Goal: Information Seeking & Learning: Learn about a topic

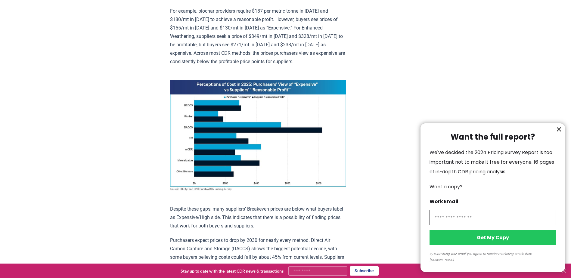
scroll to position [392, 0]
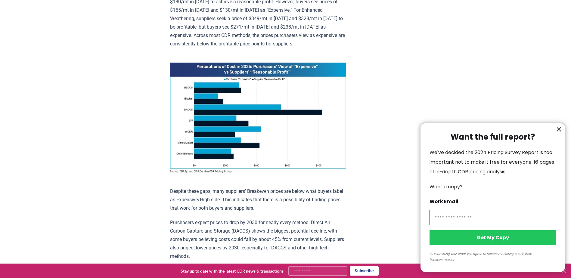
click at [259, 78] on div at bounding box center [285, 139] width 571 height 278
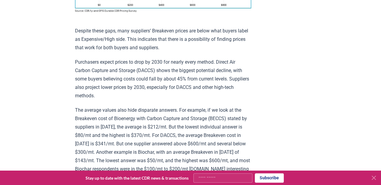
scroll to position [553, 0]
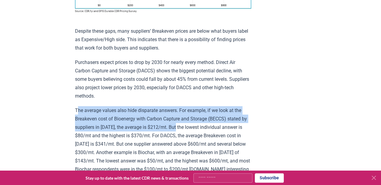
drag, startPoint x: 78, startPoint y: 107, endPoint x: 184, endPoint y: 123, distance: 106.7
click at [184, 123] on p "The average values also hide disparate answers. For example, if we look at the …" at bounding box center [163, 173] width 176 height 135
drag, startPoint x: 184, startPoint y: 123, endPoint x: 182, endPoint y: 129, distance: 5.8
click at [182, 128] on p "The average values also hide disparate answers. For example, if we look at the …" at bounding box center [163, 173] width 176 height 135
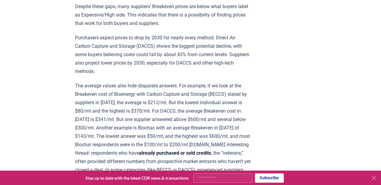
drag, startPoint x: 188, startPoint y: 119, endPoint x: 188, endPoint y: 127, distance: 8.4
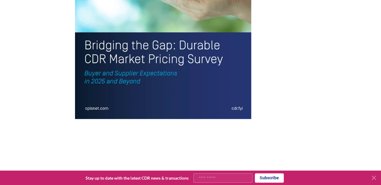
scroll to position [1369, 0]
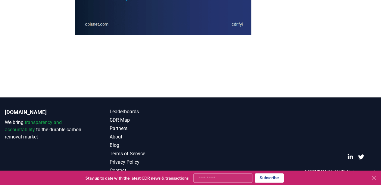
scroll to position [1298, 0]
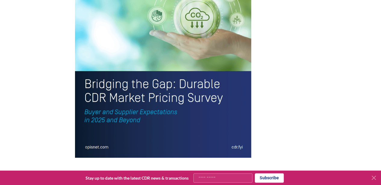
click at [92, 153] on img at bounding box center [163, 43] width 176 height 230
click at [92, 158] on img at bounding box center [163, 43] width 176 height 230
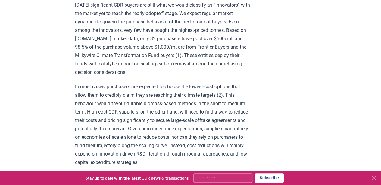
scroll to position [1004, 0]
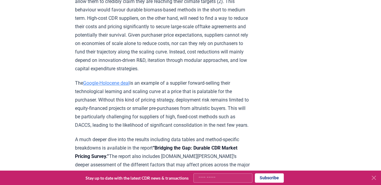
drag, startPoint x: 174, startPoint y: 117, endPoint x: 179, endPoint y: 97, distance: 20.4
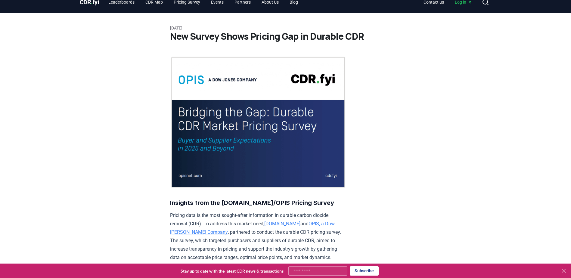
scroll to position [0, 0]
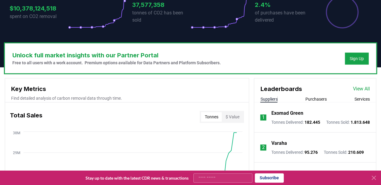
scroll to position [134, 0]
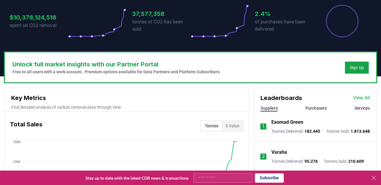
drag, startPoint x: 94, startPoint y: 70, endPoint x: 89, endPoint y: 70, distance: 4.9
click at [93, 70] on p "Free to all users with a work account. Premium options available for Data Partn…" at bounding box center [116, 72] width 208 height 6
click at [67, 70] on p "Free to all users with a work account. Premium options available for Data Partn…" at bounding box center [116, 72] width 208 height 6
click at [350, 67] on div "Sign Up" at bounding box center [357, 68] width 14 height 6
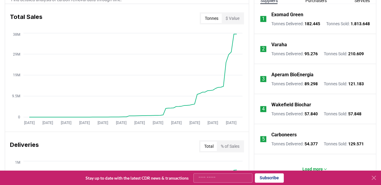
scroll to position [187, 0]
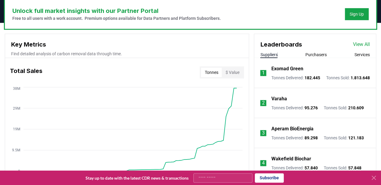
click at [239, 70] on button "$ Value" at bounding box center [232, 73] width 21 height 10
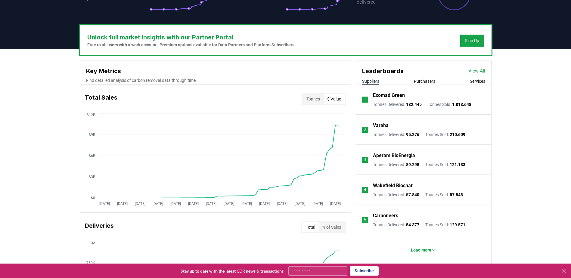
scroll to position [201, 0]
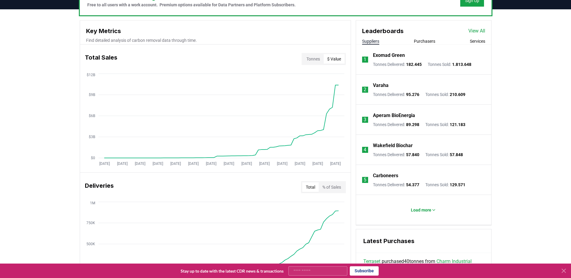
click at [381, 31] on link "View All" at bounding box center [476, 30] width 17 height 7
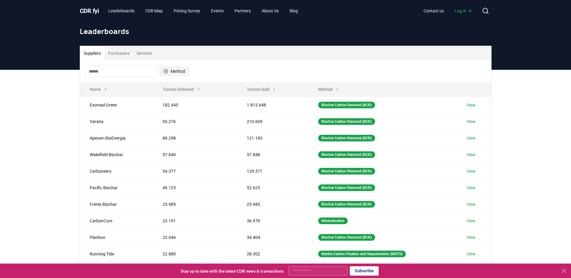
click at [175, 68] on button "Method" at bounding box center [175, 72] width 30 height 10
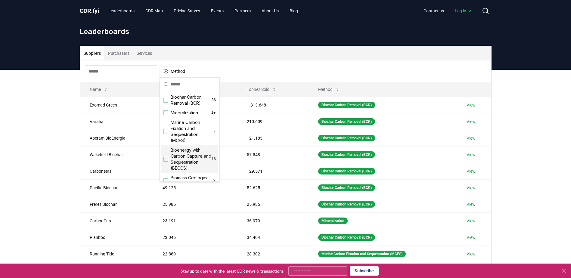
click at [175, 162] on span "Bioenergy with Carbon Capture and Sequestration (BECCS)" at bounding box center [191, 159] width 41 height 24
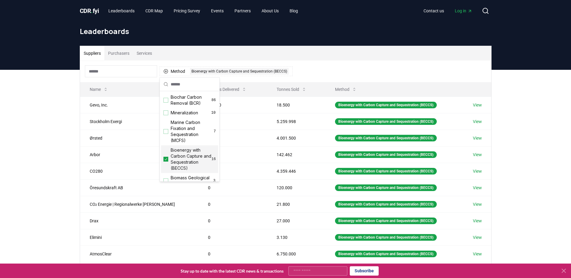
click at [178, 43] on div "Leaderboards" at bounding box center [285, 34] width 421 height 24
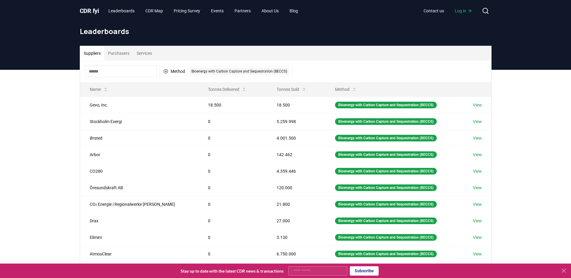
click at [148, 57] on button "Services" at bounding box center [144, 53] width 23 height 14
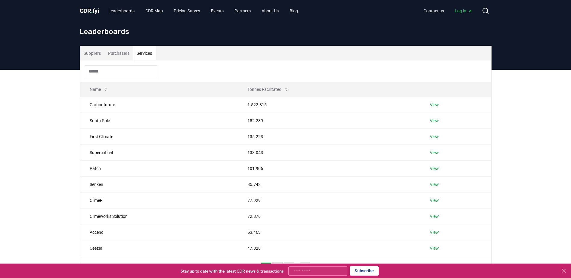
click at [124, 55] on button "Purchasers" at bounding box center [118, 53] width 29 height 14
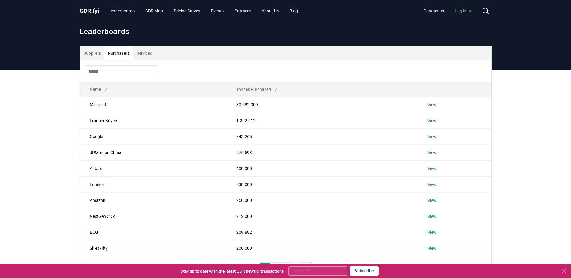
click at [204, 56] on div "Suppliers Purchasers Services" at bounding box center [285, 53] width 411 height 14
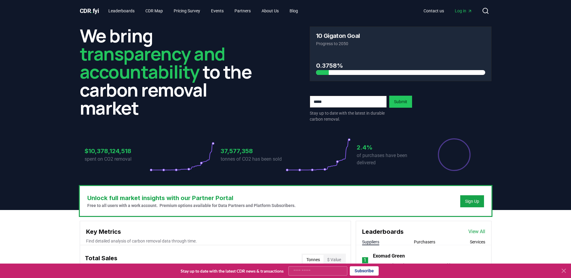
drag, startPoint x: 531, startPoint y: 1, endPoint x: 502, endPoint y: 174, distance: 175.0
click at [502, 174] on header "We bring transparency and accountability to the carbon removal market 10 Gigato…" at bounding box center [285, 116] width 571 height 188
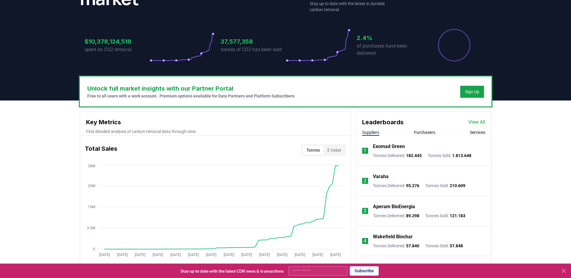
scroll to position [40, 0]
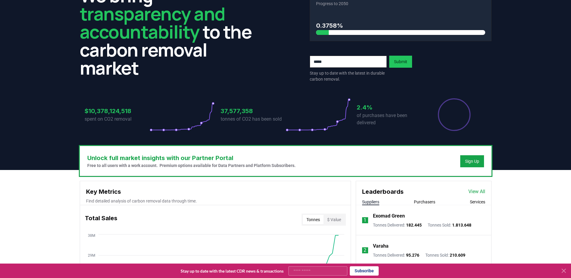
click at [445, 112] on icon "Percentage of sales delivered" at bounding box center [454, 115] width 34 height 34
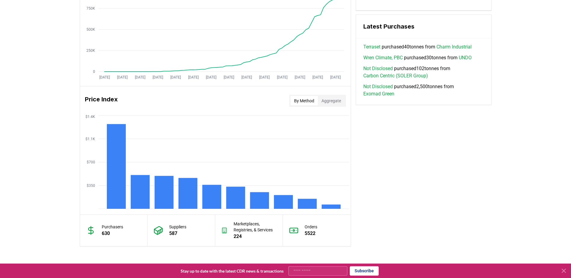
scroll to position [496, 0]
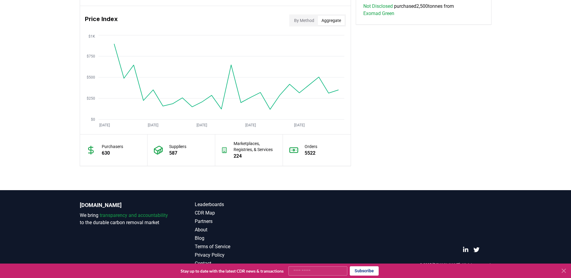
click at [326, 22] on button "Aggregate" at bounding box center [331, 21] width 27 height 10
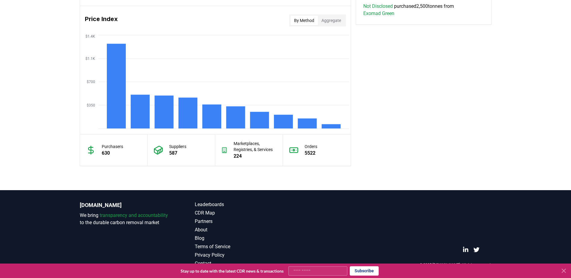
click at [309, 23] on button "By Method" at bounding box center [304, 21] width 27 height 10
drag, startPoint x: 328, startPoint y: 21, endPoint x: 331, endPoint y: 21, distance: 3.7
click at [329, 21] on button "Aggregate" at bounding box center [331, 21] width 27 height 10
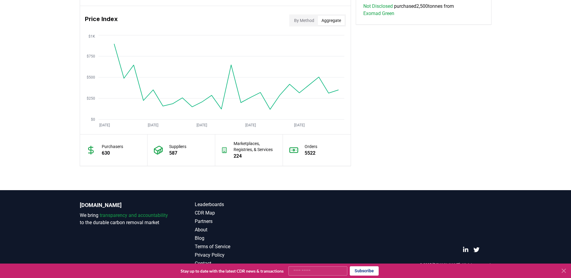
click at [303, 22] on button "By Method" at bounding box center [304, 21] width 27 height 10
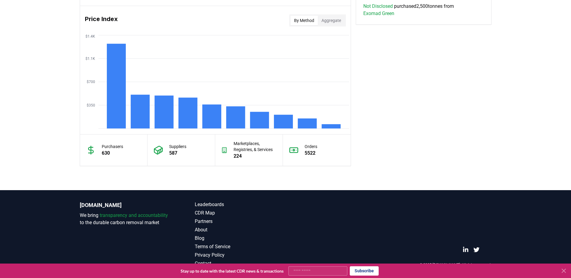
click at [325, 23] on button "Aggregate" at bounding box center [331, 21] width 27 height 10
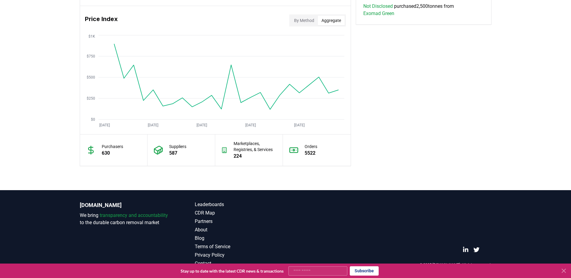
click at [294, 20] on button "By Method" at bounding box center [304, 21] width 27 height 10
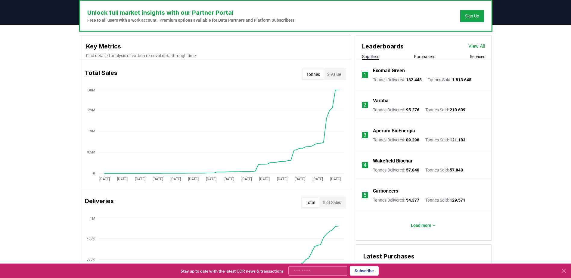
scroll to position [175, 0]
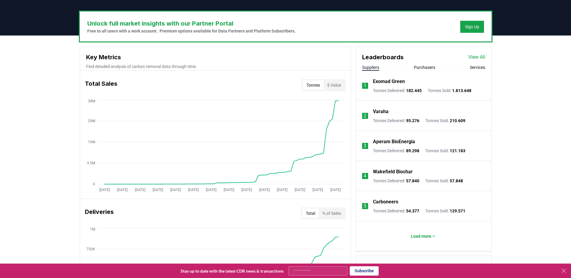
click at [432, 66] on button "Purchasers" at bounding box center [424, 67] width 21 height 6
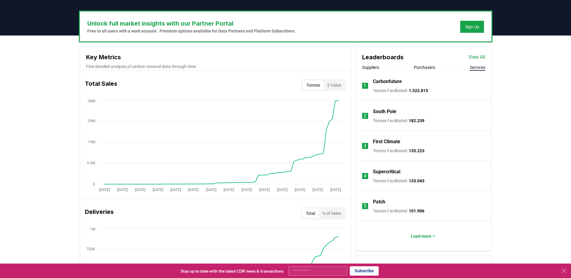
click at [481, 67] on button "Services" at bounding box center [477, 67] width 15 height 6
click at [372, 68] on button "Suppliers" at bounding box center [370, 67] width 17 height 6
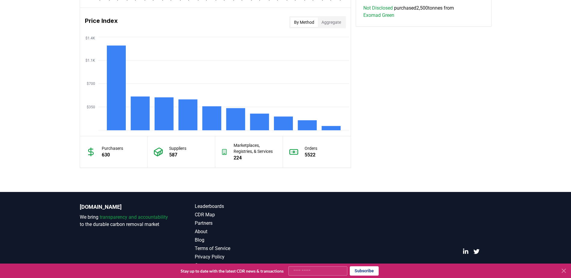
scroll to position [496, 0]
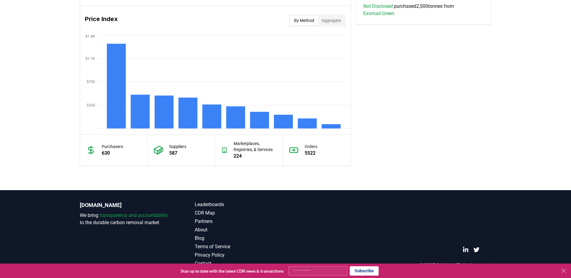
drag, startPoint x: 282, startPoint y: 121, endPoint x: 285, endPoint y: 178, distance: 57.0
drag, startPoint x: 285, startPoint y: 178, endPoint x: 282, endPoint y: 186, distance: 9.1
click at [90, 199] on div "CDR.fyi We bring transparency and accountability to the durable carbon removal …" at bounding box center [285, 234] width 421 height 88
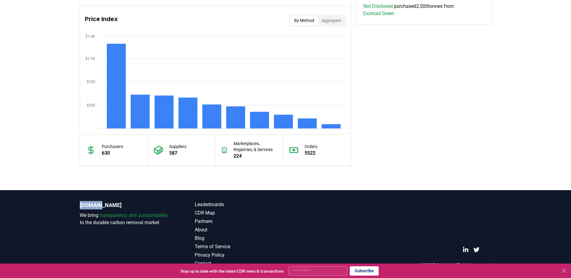
drag, startPoint x: 112, startPoint y: 208, endPoint x: 78, endPoint y: 205, distance: 33.8
click at [78, 205] on div "CDR.fyi We bring transparency and accountability to the durable carbon removal …" at bounding box center [285, 234] width 421 height 88
click at [79, 205] on div "CDR.fyi We bring transparency and accountability to the durable carbon removal …" at bounding box center [285, 234] width 421 height 88
drag, startPoint x: 78, startPoint y: 205, endPoint x: 97, endPoint y: 207, distance: 19.1
click at [101, 206] on div "CDR.fyi We bring transparency and accountability to the durable carbon removal …" at bounding box center [285, 234] width 421 height 88
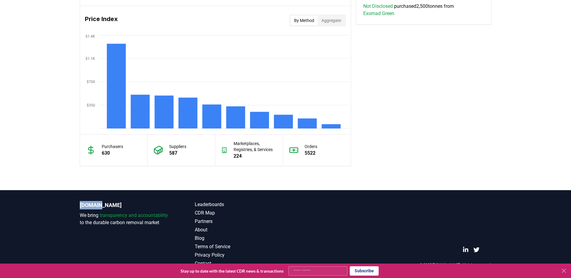
copy p "[DOMAIN_NAME]"
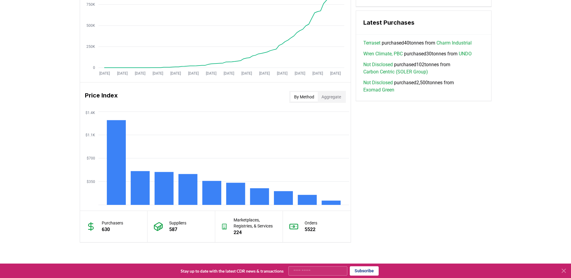
scroll to position [482, 0]
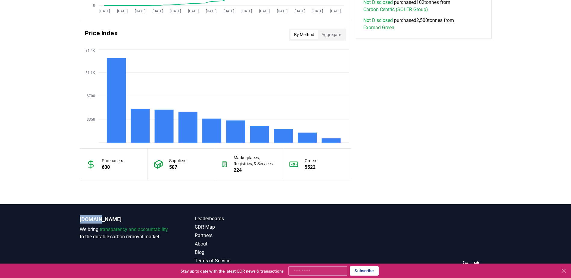
drag, startPoint x: 188, startPoint y: 166, endPoint x: 200, endPoint y: 165, distance: 12.4
click at [191, 165] on div "Suppliers 587" at bounding box center [182, 164] width 68 height 31
drag, startPoint x: 304, startPoint y: 175, endPoint x: 318, endPoint y: 162, distance: 19.0
click at [305, 174] on div "Orders 5522" at bounding box center [317, 164] width 68 height 31
click at [315, 162] on div "Orders 5522" at bounding box center [317, 164] width 68 height 31
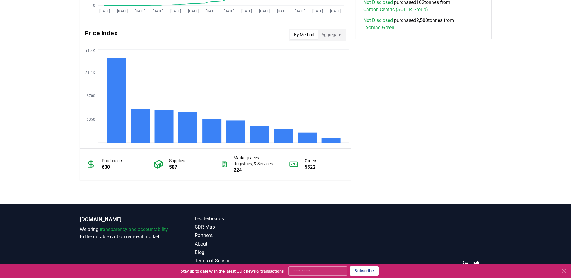
drag, startPoint x: 315, startPoint y: 162, endPoint x: 254, endPoint y: 162, distance: 60.8
click at [256, 162] on p "Marketplaces, Registries, & Services" at bounding box center [255, 161] width 43 height 12
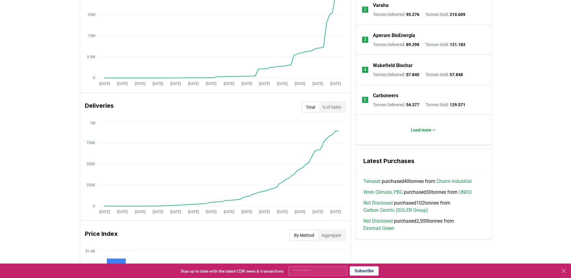
click at [323, 105] on button "% of Sales" at bounding box center [332, 107] width 26 height 10
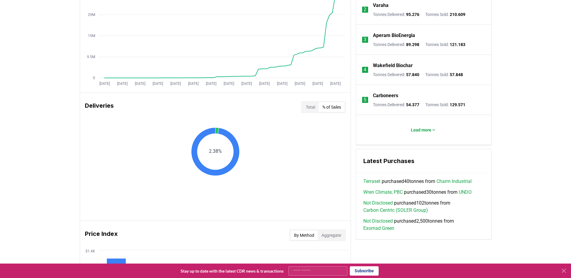
click at [312, 107] on button "Total" at bounding box center [310, 107] width 17 height 10
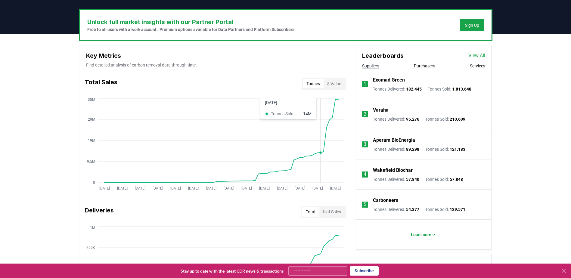
scroll to position [120, 0]
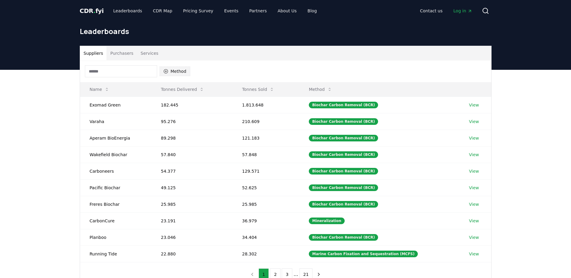
click at [174, 72] on button "Method" at bounding box center [175, 72] width 31 height 10
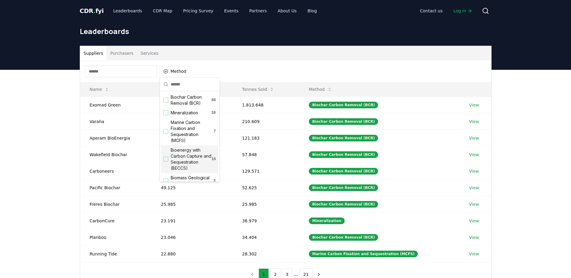
click at [174, 163] on span "Bioenergy with Carbon Capture and Sequestration (BECCS)" at bounding box center [191, 159] width 41 height 24
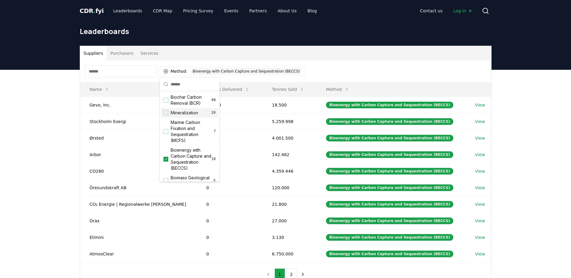
click at [50, 167] on div "Suppliers Purchasers Services Method 1 Bioenergy with Carbon Capture and Seques…" at bounding box center [285, 190] width 571 height 241
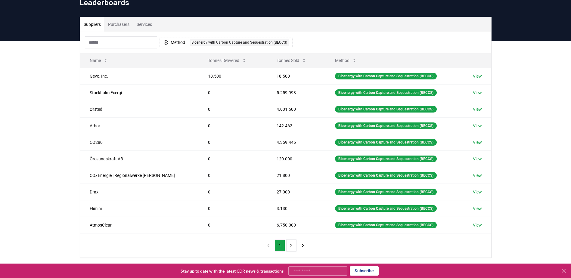
scroll to position [40, 0]
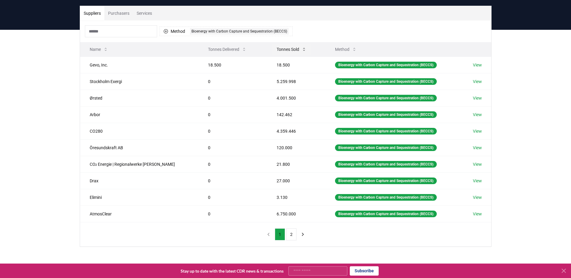
click at [287, 50] on button "Tonnes Sold" at bounding box center [291, 49] width 39 height 12
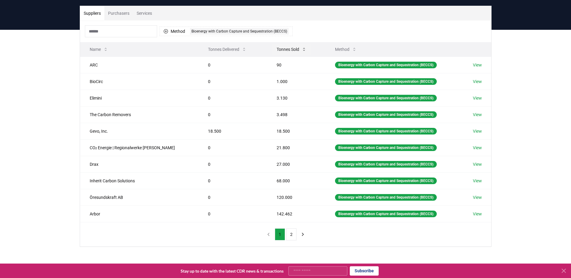
click at [287, 50] on button "Tonnes Sold" at bounding box center [291, 49] width 39 height 12
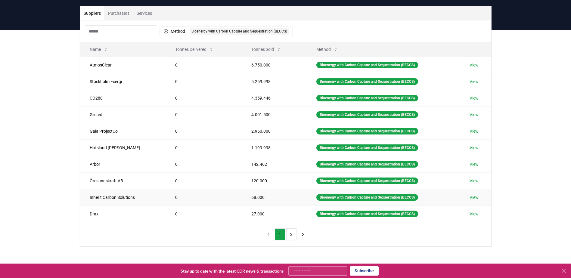
scroll to position [0, 0]
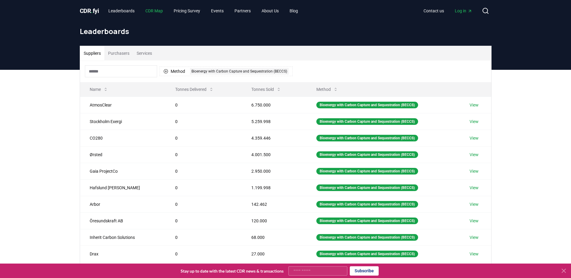
click at [158, 13] on link "CDR Map" at bounding box center [154, 10] width 27 height 11
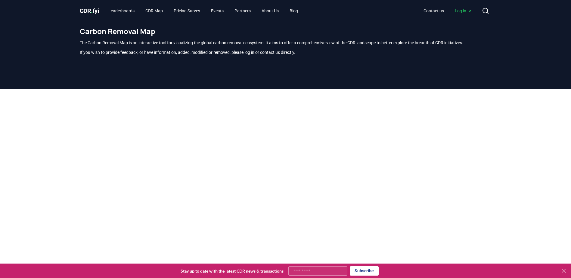
click at [498, 187] on div at bounding box center [285, 228] width 571 height 278
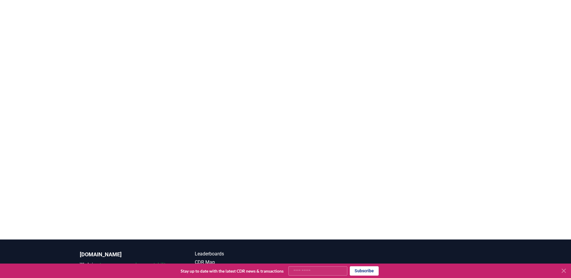
scroll to position [80, 0]
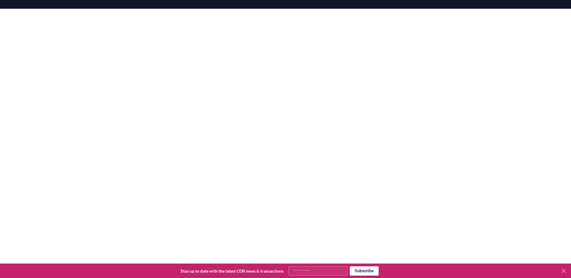
click at [567, 271] on icon at bounding box center [563, 270] width 7 height 7
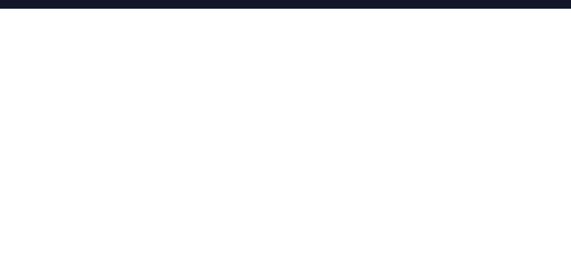
click at [530, 184] on div at bounding box center [285, 148] width 571 height 278
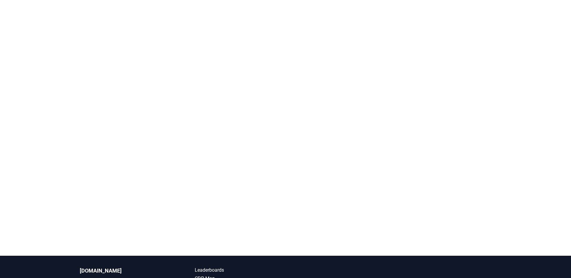
scroll to position [57, 0]
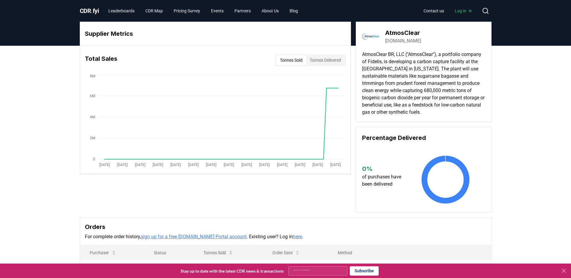
drag, startPoint x: 432, startPoint y: 56, endPoint x: 440, endPoint y: 113, distance: 57.7
click at [440, 113] on p "AtmosClear BR, LLC ("AtmosClear"), a portfolio company of Fidelis, is developin…" at bounding box center [423, 83] width 123 height 65
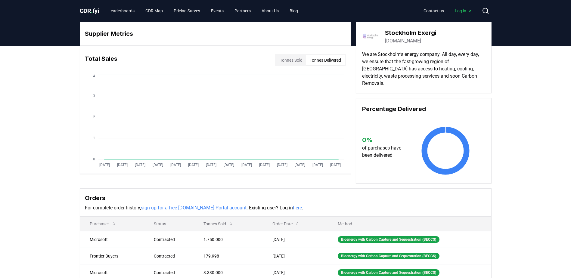
click at [331, 64] on button "Tonnes Delivered" at bounding box center [325, 60] width 39 height 10
click at [288, 60] on button "Tonnes Sold" at bounding box center [291, 60] width 30 height 10
click at [340, 86] on icon "Jan 2019 Jul 2019 Jan 2020 Jul 2020 Jan 2021 Jul 2021 Jan 2022 Jul 2022 Jan 202…" at bounding box center [213, 121] width 266 height 96
drag, startPoint x: 384, startPoint y: 31, endPoint x: 443, endPoint y: 33, distance: 58.5
click at [443, 33] on div "Stockholm Exergi stockholmexergi.se" at bounding box center [423, 36] width 123 height 17
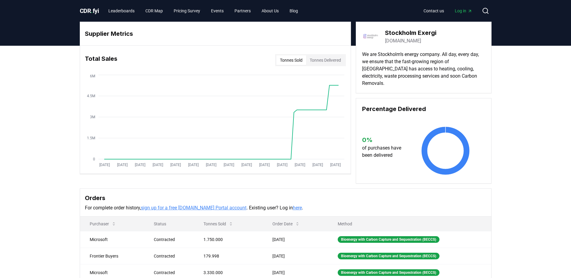
drag, startPoint x: 443, startPoint y: 33, endPoint x: 428, endPoint y: 66, distance: 36.0
click at [428, 66] on p "We are Stockholm’s energy company. All day, every day, we ensure that the fast-…" at bounding box center [423, 69] width 123 height 36
drag, startPoint x: 441, startPoint y: 32, endPoint x: 386, endPoint y: 32, distance: 55.1
click at [386, 32] on div "Stockholm Exergi stockholmexergi.se" at bounding box center [423, 36] width 123 height 17
copy h3 "Stockholm Exergi"
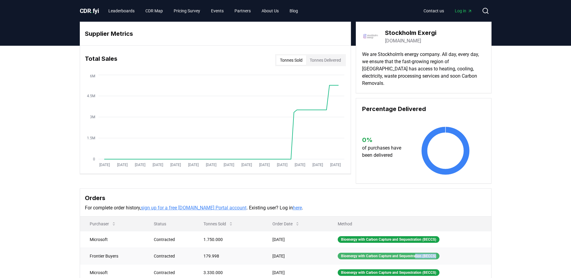
click at [417, 252] on td "Bioenergy with Carbon Capture and Sequestration (BECCS)" at bounding box center [409, 256] width 163 height 17
drag, startPoint x: 417, startPoint y: 252, endPoint x: 414, endPoint y: 250, distance: 3.3
click at [414, 253] on div "Bioenergy with Carbon Capture and Sequestration (BECCS)" at bounding box center [389, 256] width 102 height 7
drag, startPoint x: 437, startPoint y: 33, endPoint x: 386, endPoint y: 35, distance: 50.9
click at [386, 35] on div "Stockholm Exergi stockholmexergi.se" at bounding box center [423, 36] width 123 height 17
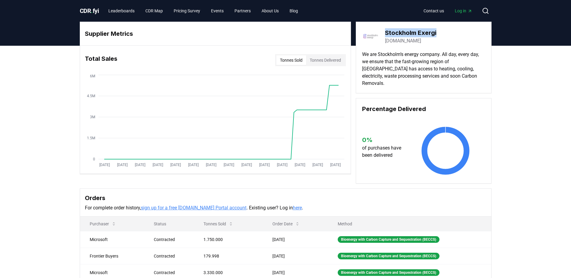
copy h3 "Stockholm Exergi"
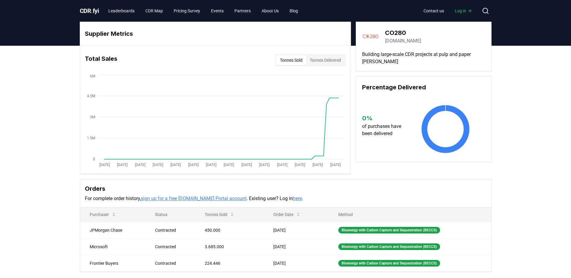
click at [318, 59] on button "Tonnes Delivered" at bounding box center [325, 60] width 39 height 10
click at [290, 60] on button "Tonnes Sold" at bounding box center [291, 60] width 30 height 10
click at [399, 41] on link "co280.com" at bounding box center [403, 40] width 36 height 7
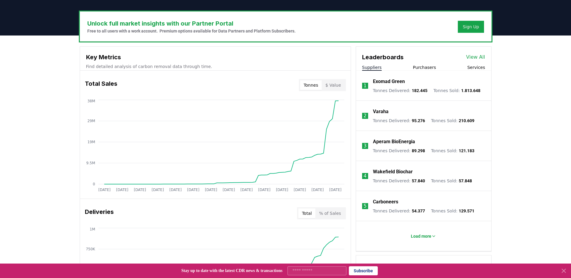
scroll to position [95, 0]
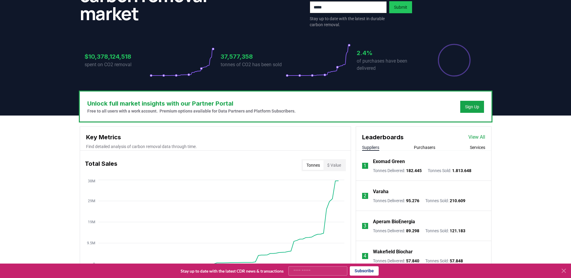
click at [475, 137] on link "View All" at bounding box center [476, 137] width 17 height 7
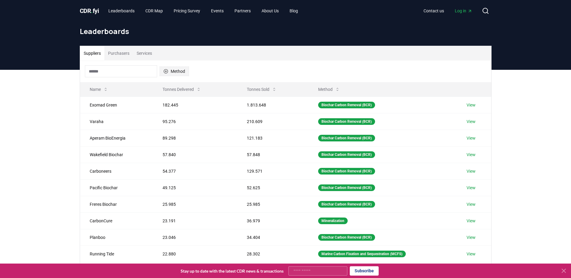
click at [170, 74] on button "Method" at bounding box center [175, 72] width 30 height 10
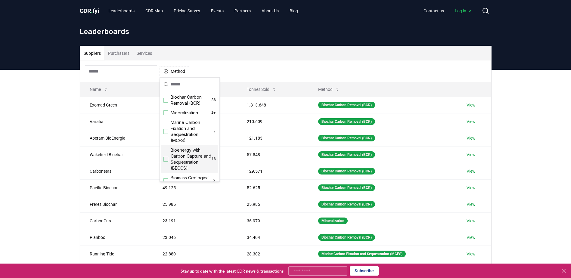
click at [199, 159] on span "Bioenergy with Carbon Capture and Sequestration (BECCS)" at bounding box center [191, 159] width 41 height 24
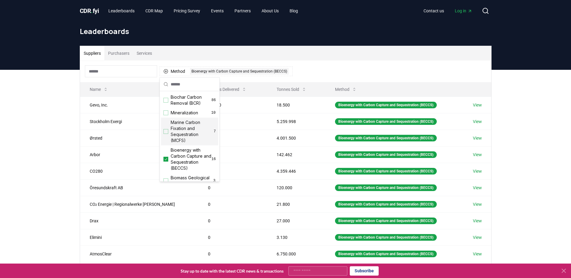
click at [44, 184] on div "Suppliers Purchasers Services Method 1 Bioenergy with Carbon Capture and Seques…" at bounding box center [285, 190] width 571 height 241
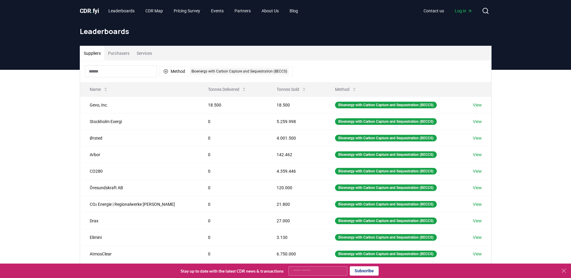
click at [125, 73] on input at bounding box center [121, 71] width 72 height 12
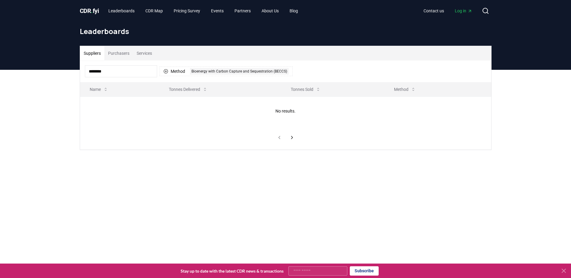
type input "********"
click at [177, 67] on button "Method 1 Bioenergy with Carbon Capture and Sequestration (BECCS)" at bounding box center [226, 72] width 133 height 10
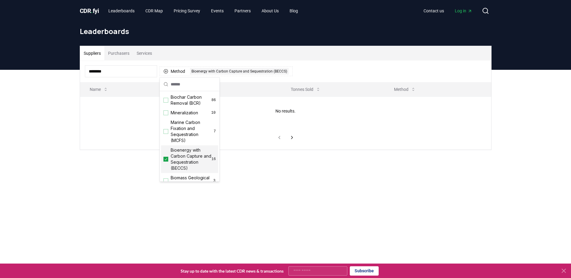
click at [179, 156] on span "Bioenergy with Carbon Capture and Sequestration (BECCS)" at bounding box center [191, 159] width 41 height 24
click at [125, 72] on input "********" at bounding box center [121, 71] width 72 height 12
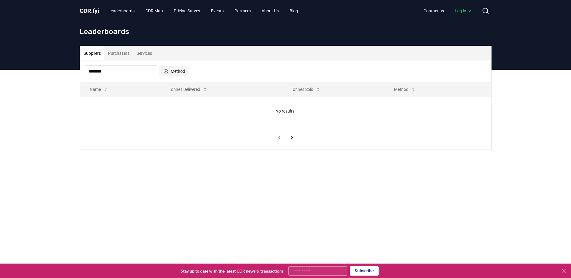
click at [186, 74] on button "Method" at bounding box center [175, 72] width 30 height 10
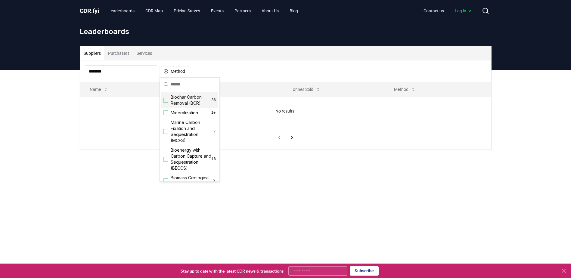
click at [234, 65] on div "******** Method" at bounding box center [285, 72] width 411 height 22
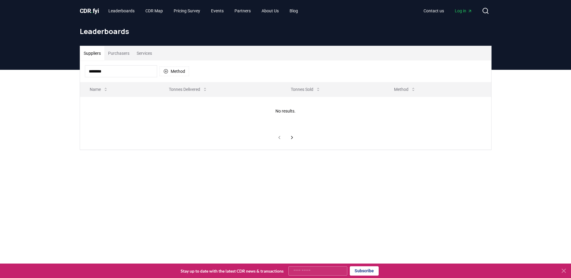
click at [114, 71] on input "********" at bounding box center [121, 71] width 72 height 12
click at [142, 74] on input "********" at bounding box center [121, 71] width 72 height 12
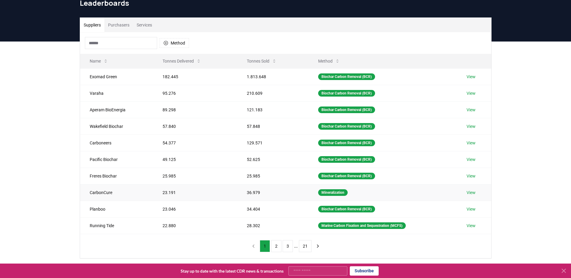
scroll to position [40, 0]
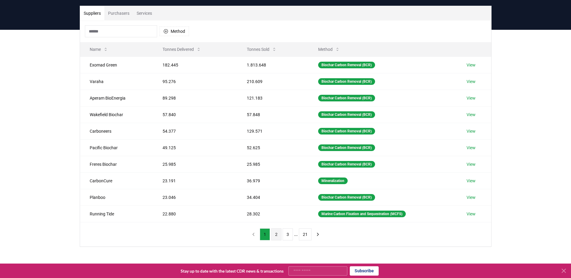
click at [273, 234] on button "2" at bounding box center [276, 234] width 10 height 12
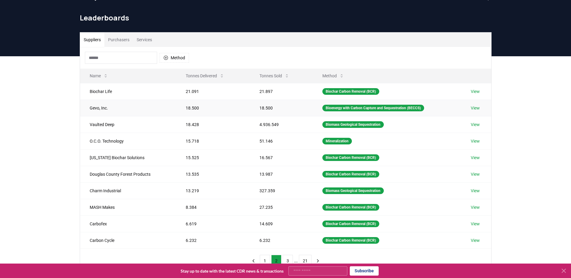
scroll to position [0, 0]
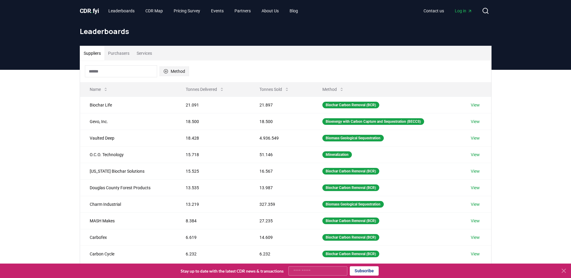
click at [176, 68] on div "Method" at bounding box center [137, 71] width 104 height 12
click at [174, 73] on button "Method" at bounding box center [175, 72] width 30 height 10
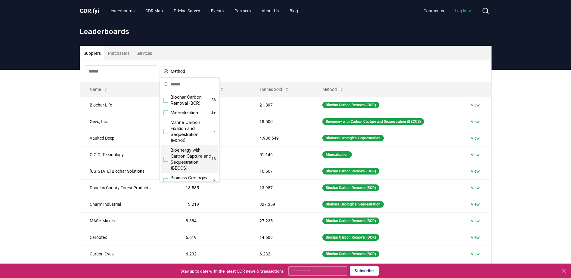
click at [182, 160] on span "Bioenergy with Carbon Capture and Sequestration (BECCS)" at bounding box center [191, 159] width 41 height 24
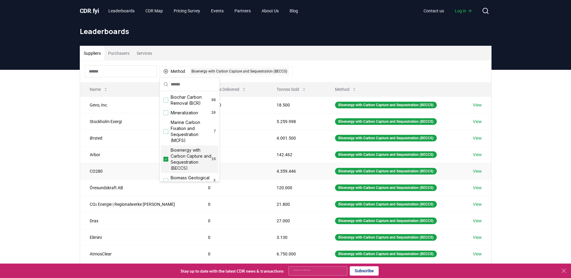
drag, startPoint x: 85, startPoint y: 172, endPoint x: 81, endPoint y: 173, distance: 3.7
click at [82, 173] on td "CO280" at bounding box center [139, 171] width 119 height 17
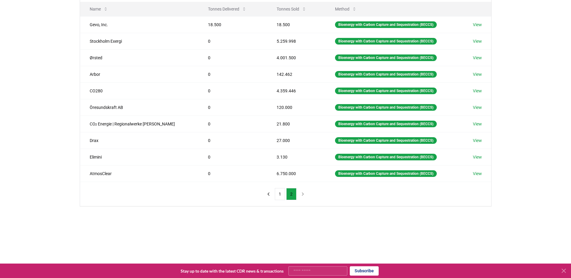
scroll to position [40, 0]
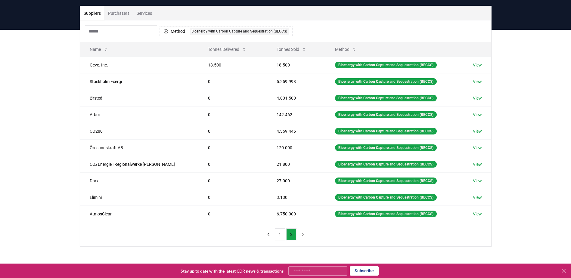
click at [292, 234] on button "2" at bounding box center [291, 234] width 10 height 12
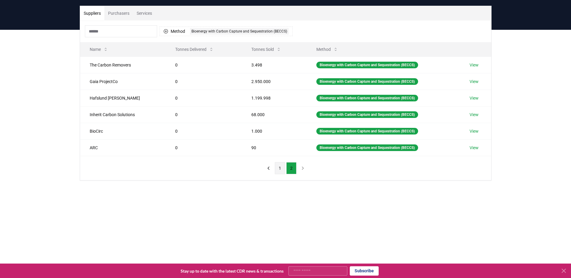
click at [283, 171] on button "1" at bounding box center [280, 168] width 10 height 12
